Goal: Task Accomplishment & Management: Complete application form

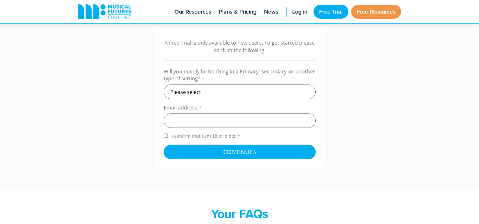
scroll to position [207, 0]
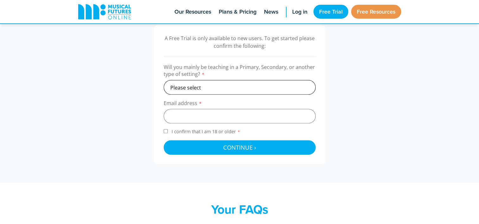
click at [215, 84] on select "Please select Primary Secondary Other" at bounding box center [240, 87] width 152 height 15
select select "secondary"
click at [164, 80] on select "Please select Primary Secondary Other" at bounding box center [240, 87] width 152 height 15
click at [200, 117] on input "email" at bounding box center [240, 116] width 152 height 15
type input "[PERSON_NAME][EMAIL_ADDRESS][PERSON_NAME][DOMAIN_NAME]"
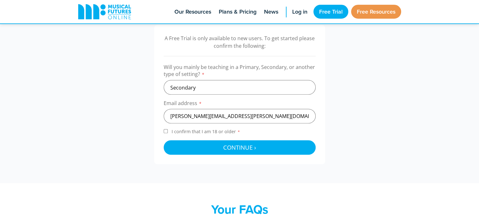
click at [166, 131] on input "I confirm that I am 18 or older *" at bounding box center [166, 131] width 4 height 4
checkbox input "true"
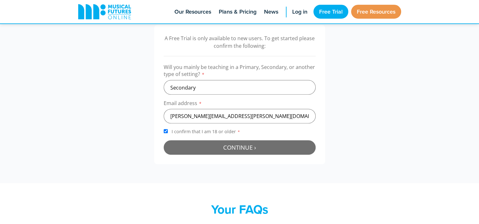
click at [205, 145] on button "Continue › Checking your details..." at bounding box center [240, 147] width 152 height 15
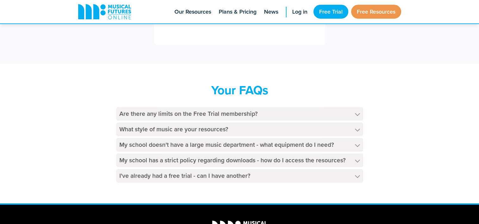
scroll to position [288, 0]
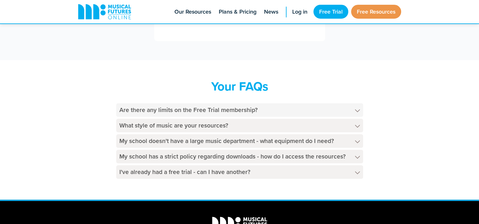
click at [357, 112] on icon at bounding box center [357, 110] width 5 height 3
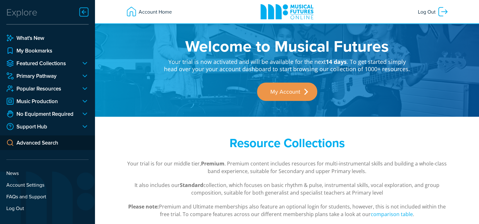
click at [82, 77] on div at bounding box center [82, 76] width 13 height 8
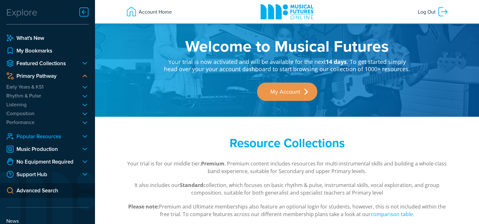
click at [71, 138] on link "Popular Resources" at bounding box center [41, 137] width 70 height 8
click at [85, 137] on div at bounding box center [82, 137] width 13 height 8
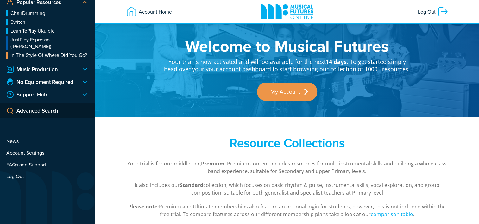
scroll to position [135, 0]
